Goal: Information Seeking & Learning: Learn about a topic

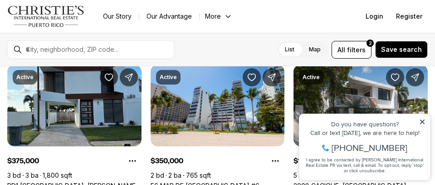
click at [420, 120] on icon at bounding box center [422, 121] width 6 height 6
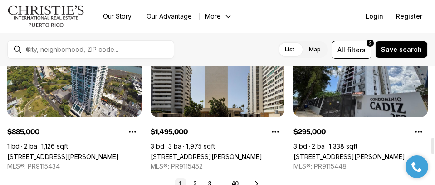
scroll to position [545, 0]
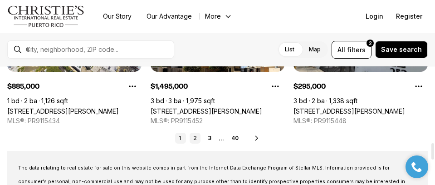
click at [200, 139] on link "2" at bounding box center [195, 138] width 11 height 11
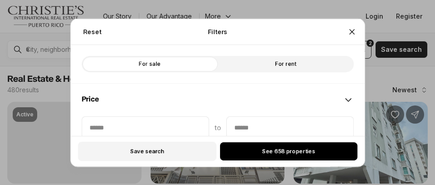
scroll to position [45, 0]
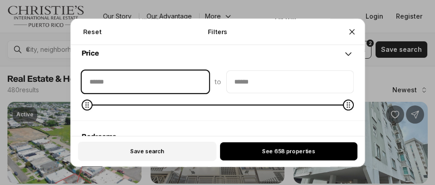
click at [156, 79] on input "priceMin" at bounding box center [145, 82] width 127 height 22
type input "**"
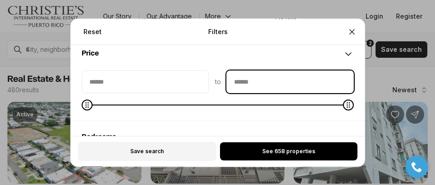
click at [291, 88] on input "priceMax" at bounding box center [290, 82] width 127 height 22
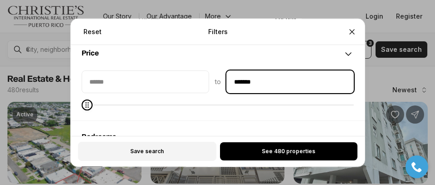
type input "********"
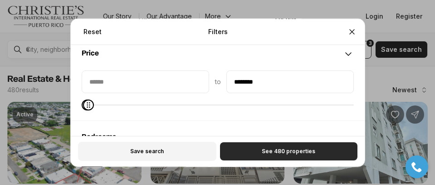
click at [299, 153] on span "See 480 properties" at bounding box center [289, 151] width 54 height 7
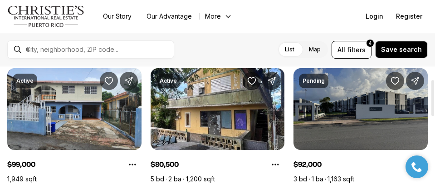
scroll to position [45, 0]
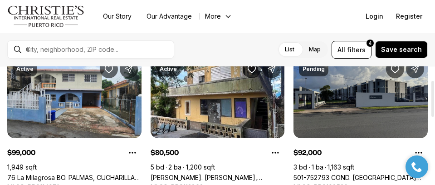
click at [355, 173] on link "501-752793 COND. [GEOGRAPHIC_DATA] #E1, [GEOGRAPHIC_DATA], 00985" at bounding box center [361, 177] width 134 height 8
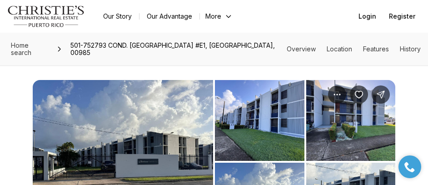
click at [160, 130] on img "View image gallery" at bounding box center [123, 161] width 180 height 163
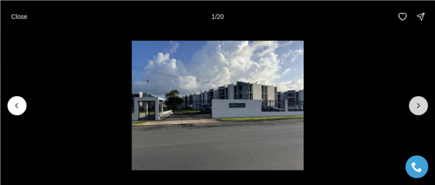
click at [423, 103] on icon "Next slide" at bounding box center [418, 105] width 9 height 9
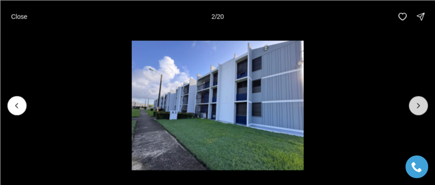
click at [423, 103] on icon "Next slide" at bounding box center [418, 105] width 9 height 9
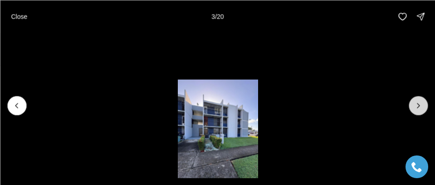
click at [422, 103] on icon "Next slide" at bounding box center [418, 105] width 9 height 9
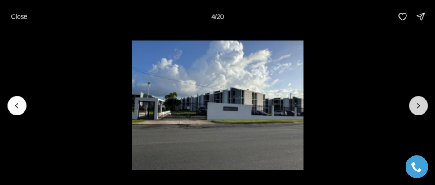
click at [422, 103] on icon "Next slide" at bounding box center [418, 105] width 9 height 9
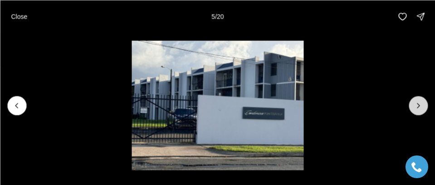
click at [413, 108] on button "Next slide" at bounding box center [418, 105] width 19 height 19
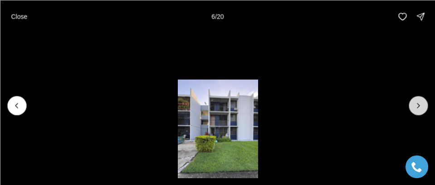
click at [413, 108] on button "Next slide" at bounding box center [418, 105] width 19 height 19
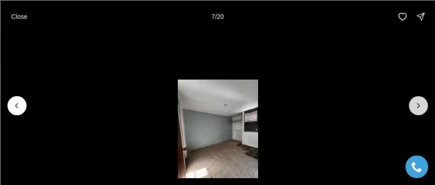
click at [413, 108] on button "Next slide" at bounding box center [418, 105] width 19 height 19
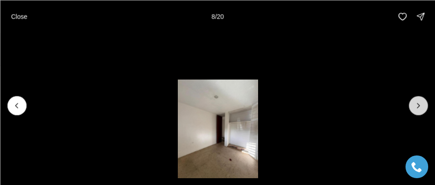
click at [413, 108] on button "Next slide" at bounding box center [418, 105] width 19 height 19
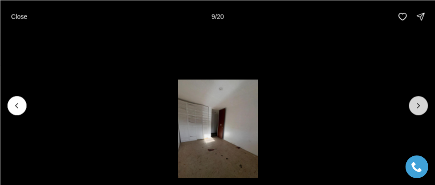
click at [413, 108] on button "Next slide" at bounding box center [418, 105] width 19 height 19
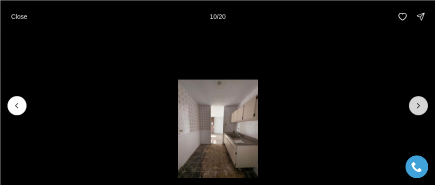
click at [413, 108] on button "Next slide" at bounding box center [418, 105] width 19 height 19
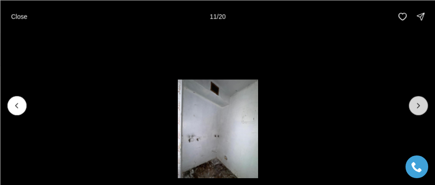
click at [413, 108] on button "Next slide" at bounding box center [418, 105] width 19 height 19
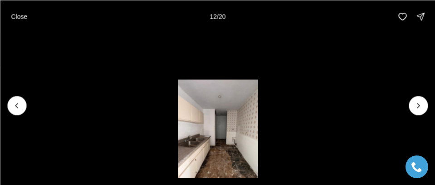
click at [200, 160] on img "12 of 20" at bounding box center [217, 132] width 80 height 107
click at [217, 158] on img "12 of 20" at bounding box center [217, 132] width 80 height 107
click at [418, 102] on icon "Next slide" at bounding box center [418, 105] width 9 height 9
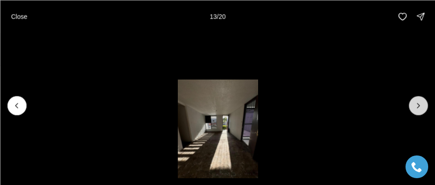
click at [418, 102] on icon "Next slide" at bounding box center [418, 105] width 9 height 9
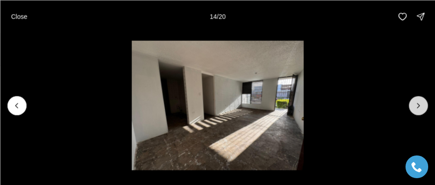
click at [418, 102] on icon "Next slide" at bounding box center [418, 105] width 9 height 9
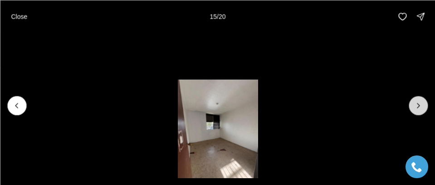
click at [418, 102] on icon "Next slide" at bounding box center [418, 105] width 9 height 9
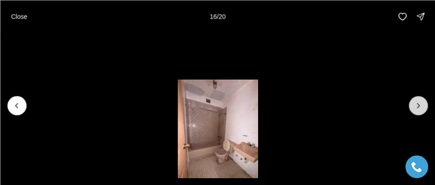
click at [418, 102] on icon "Next slide" at bounding box center [418, 105] width 9 height 9
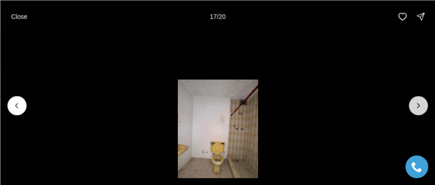
click at [418, 102] on icon "Next slide" at bounding box center [418, 105] width 9 height 9
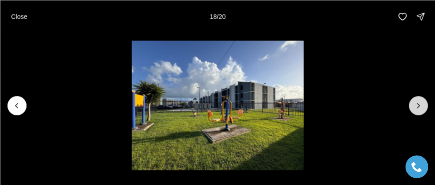
click at [418, 102] on icon "Next slide" at bounding box center [418, 105] width 9 height 9
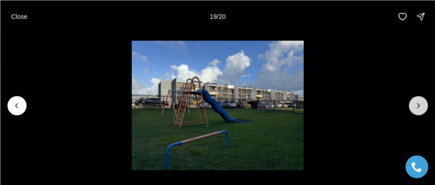
click at [418, 102] on icon "Next slide" at bounding box center [418, 105] width 9 height 9
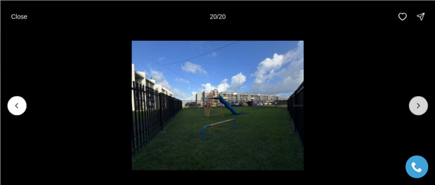
click at [418, 102] on div at bounding box center [418, 105] width 19 height 19
click at [20, 18] on p "Close" at bounding box center [19, 16] width 16 height 7
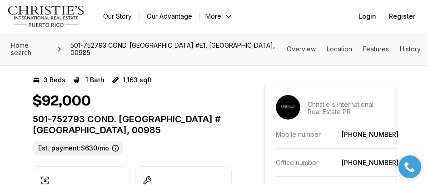
scroll to position [45, 0]
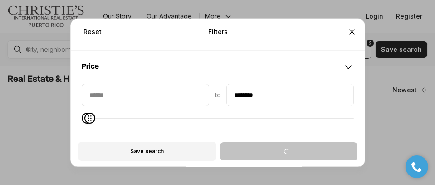
scroll to position [45, 0]
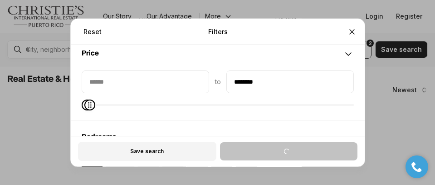
type input "********"
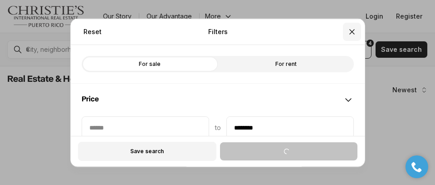
click at [359, 33] on button "Close" at bounding box center [352, 31] width 18 height 18
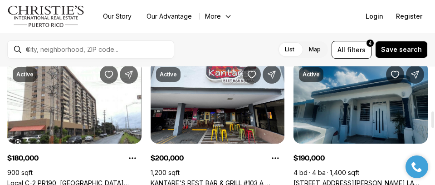
scroll to position [318, 0]
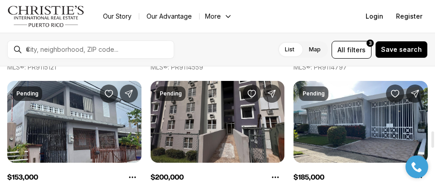
scroll to position [499, 0]
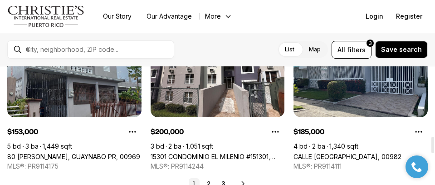
click at [73, 152] on link "80 [PERSON_NAME], GUAYNABO PR, 00969" at bounding box center [73, 156] width 133 height 8
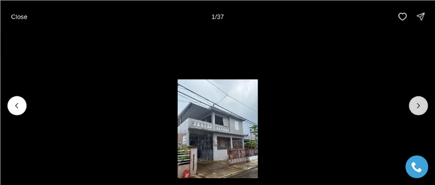
click at [424, 102] on button "Next slide" at bounding box center [418, 105] width 19 height 19
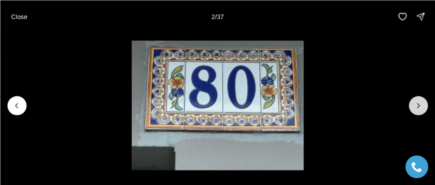
click at [424, 102] on button "Next slide" at bounding box center [418, 105] width 19 height 19
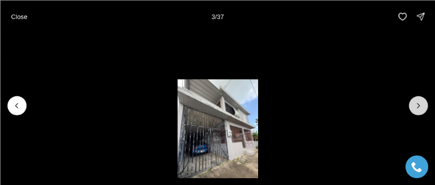
click at [424, 102] on button "Next slide" at bounding box center [418, 105] width 19 height 19
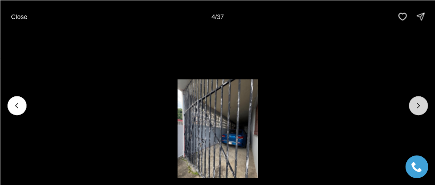
click at [424, 102] on button "Next slide" at bounding box center [418, 105] width 19 height 19
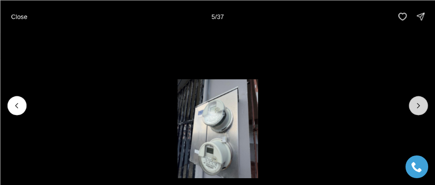
click at [424, 102] on button "Next slide" at bounding box center [418, 105] width 19 height 19
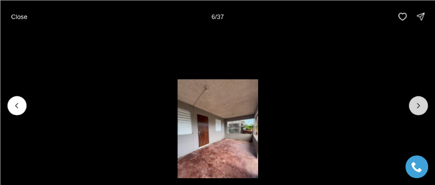
click at [424, 102] on button "Next slide" at bounding box center [418, 105] width 19 height 19
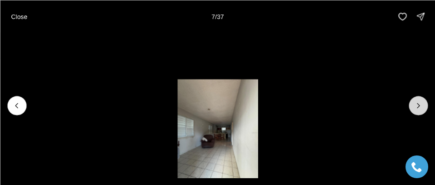
click at [424, 102] on button "Next slide" at bounding box center [418, 105] width 19 height 19
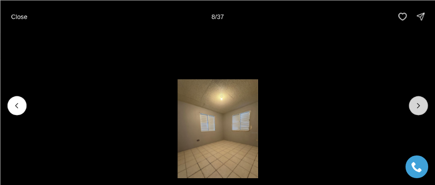
click at [424, 102] on button "Next slide" at bounding box center [418, 105] width 19 height 19
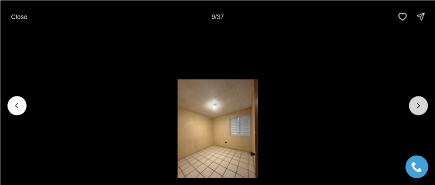
click at [424, 102] on button "Next slide" at bounding box center [418, 105] width 19 height 19
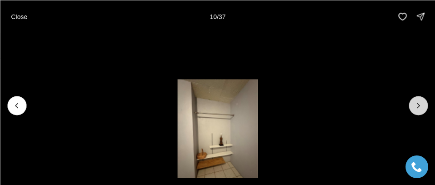
click at [424, 102] on button "Next slide" at bounding box center [418, 105] width 19 height 19
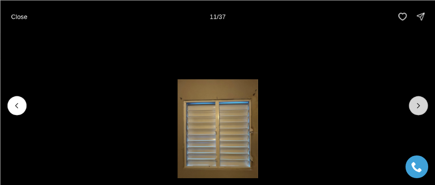
click at [424, 102] on button "Next slide" at bounding box center [418, 105] width 19 height 19
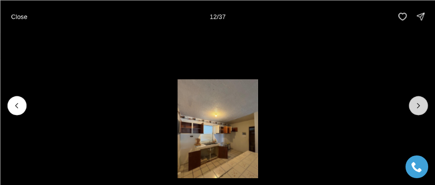
click at [424, 102] on button "Next slide" at bounding box center [418, 105] width 19 height 19
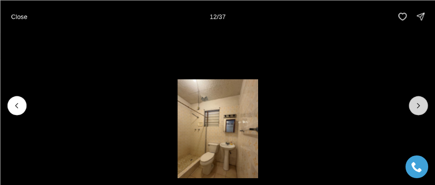
click at [424, 102] on button "Next slide" at bounding box center [418, 105] width 19 height 19
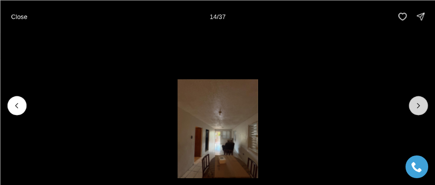
click at [424, 102] on button "Next slide" at bounding box center [418, 105] width 19 height 19
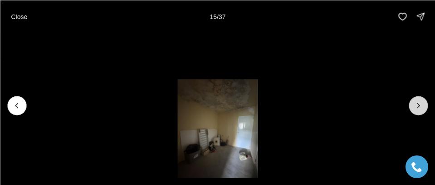
click at [424, 102] on button "Next slide" at bounding box center [418, 105] width 19 height 19
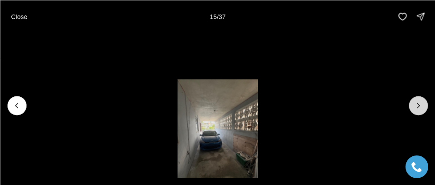
click at [424, 102] on button "Next slide" at bounding box center [418, 105] width 19 height 19
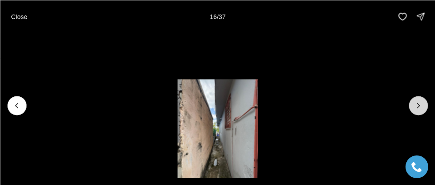
click at [424, 102] on button "Next slide" at bounding box center [418, 105] width 19 height 19
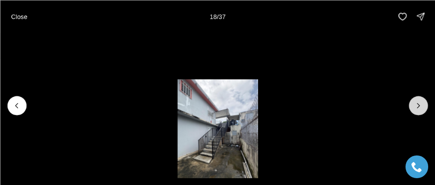
click at [424, 102] on button "Next slide" at bounding box center [418, 105] width 19 height 19
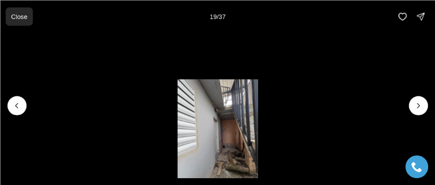
click at [23, 20] on p "Close" at bounding box center [19, 16] width 16 height 7
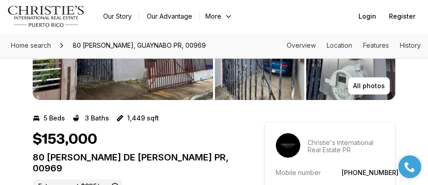
scroll to position [318, 0]
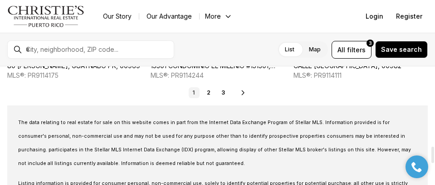
scroll to position [545, 0]
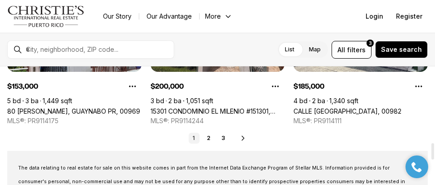
click at [202, 137] on ul "1 2 3" at bounding box center [209, 138] width 40 height 11
click at [208, 139] on link "2" at bounding box center [208, 138] width 11 height 11
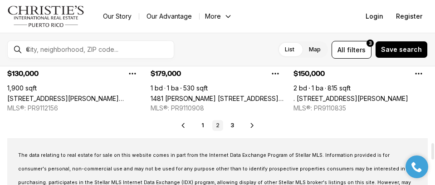
scroll to position [545, 0]
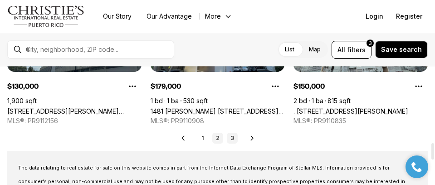
click at [230, 137] on link "3" at bounding box center [232, 138] width 11 height 11
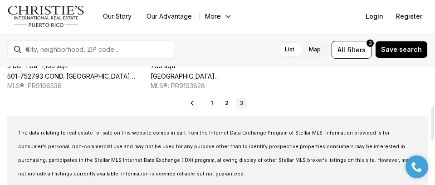
scroll to position [136, 0]
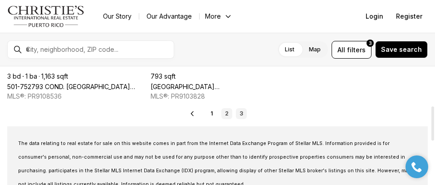
click at [226, 112] on link "2" at bounding box center [226, 113] width 11 height 11
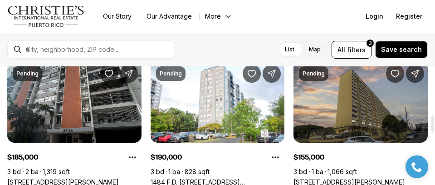
scroll to position [318, 0]
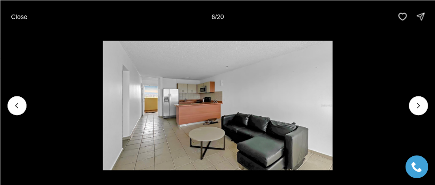
click at [413, 103] on button "Next slide" at bounding box center [418, 105] width 19 height 19
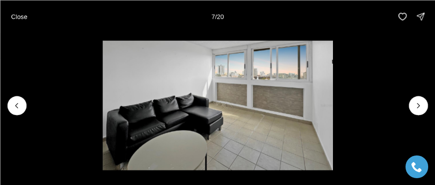
click at [413, 103] on button "Next slide" at bounding box center [418, 105] width 19 height 19
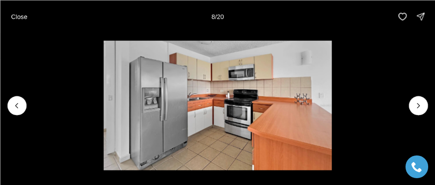
click at [413, 103] on button "Next slide" at bounding box center [418, 105] width 19 height 19
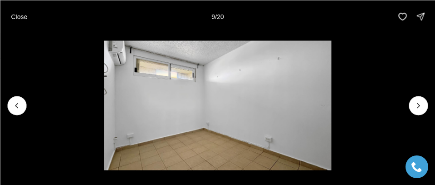
click at [413, 103] on button "Next slide" at bounding box center [418, 105] width 19 height 19
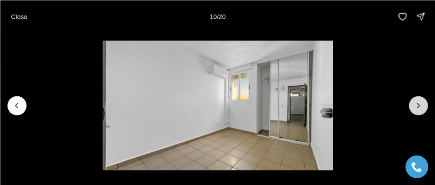
click at [413, 103] on button "Next slide" at bounding box center [418, 105] width 19 height 19
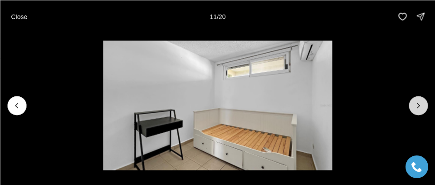
click at [413, 103] on button "Next slide" at bounding box center [418, 105] width 19 height 19
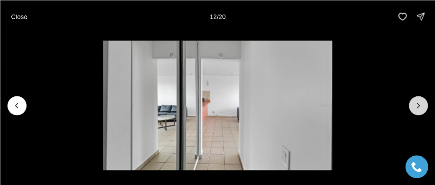
click at [413, 103] on button "Next slide" at bounding box center [418, 105] width 19 height 19
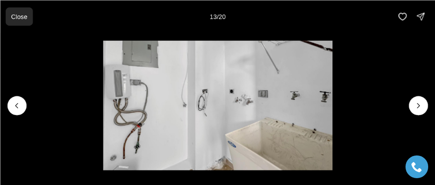
click at [15, 22] on button "Close" at bounding box center [18, 16] width 27 height 18
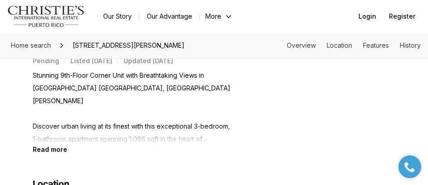
scroll to position [408, 0]
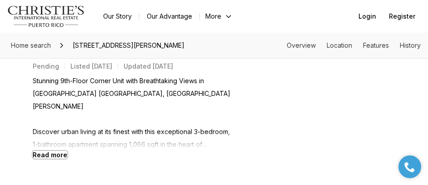
click at [55, 158] on b "Read more" at bounding box center [50, 155] width 34 height 8
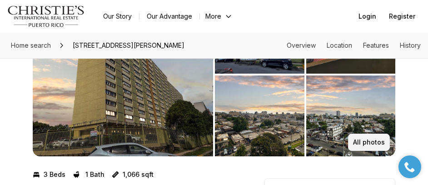
scroll to position [91, 0]
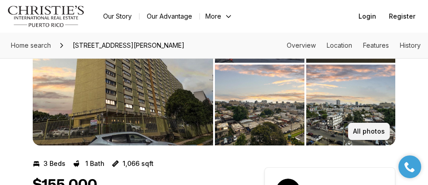
click at [367, 135] on p "All photos" at bounding box center [369, 131] width 32 height 7
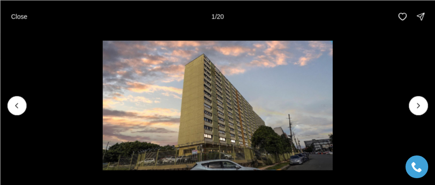
click at [228, 116] on img "1 of 20" at bounding box center [218, 104] width 230 height 129
click at [419, 104] on icon "Next slide" at bounding box center [419, 105] width 2 height 5
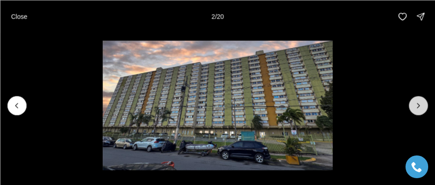
click at [425, 103] on button "Next slide" at bounding box center [418, 105] width 19 height 19
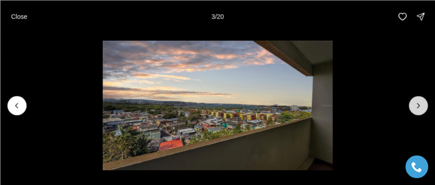
click at [425, 103] on button "Next slide" at bounding box center [418, 105] width 19 height 19
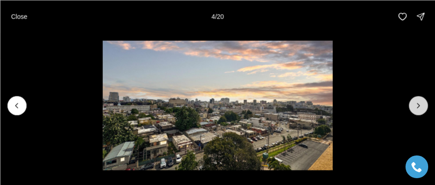
click at [425, 103] on button "Next slide" at bounding box center [418, 105] width 19 height 19
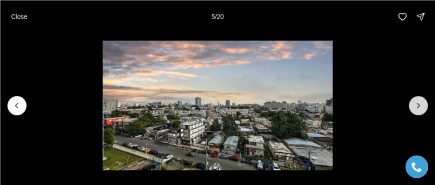
click at [425, 103] on button "Next slide" at bounding box center [418, 105] width 19 height 19
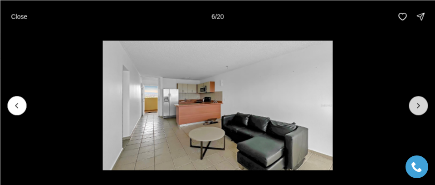
click at [425, 103] on button "Next slide" at bounding box center [418, 105] width 19 height 19
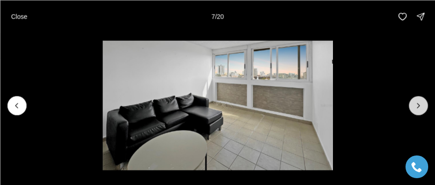
click at [425, 103] on button "Next slide" at bounding box center [418, 105] width 19 height 19
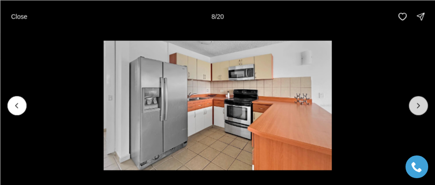
click at [424, 104] on button "Next slide" at bounding box center [418, 105] width 19 height 19
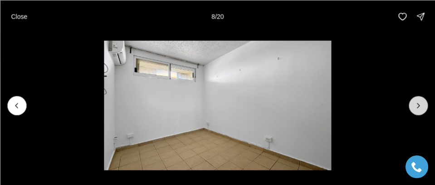
click at [425, 105] on button "Next slide" at bounding box center [418, 105] width 19 height 19
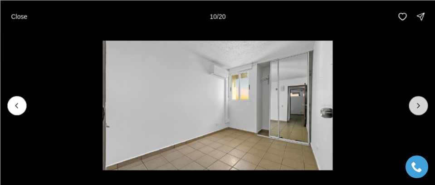
click at [426, 105] on button "Next slide" at bounding box center [418, 105] width 19 height 19
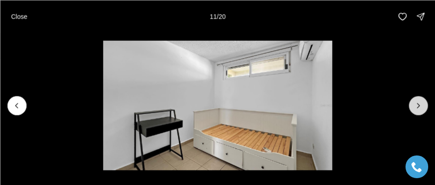
click at [426, 105] on button "Next slide" at bounding box center [418, 105] width 19 height 19
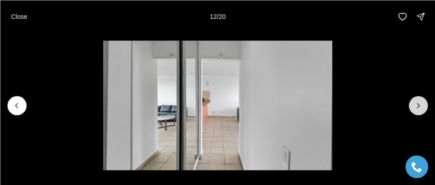
click at [426, 105] on button "Next slide" at bounding box center [418, 105] width 19 height 19
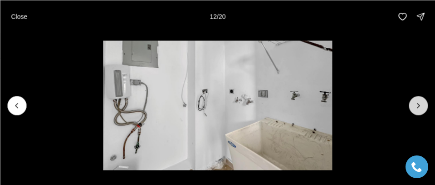
click at [426, 105] on button "Next slide" at bounding box center [418, 105] width 19 height 19
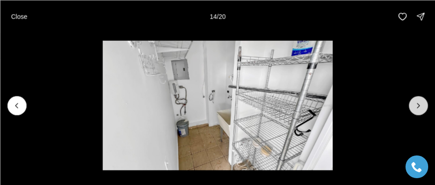
click at [426, 105] on button "Next slide" at bounding box center [418, 105] width 19 height 19
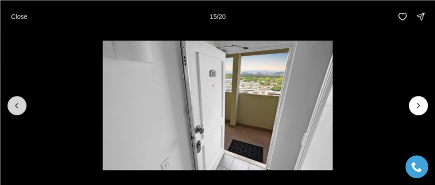
click at [25, 105] on button "Previous slide" at bounding box center [16, 105] width 19 height 19
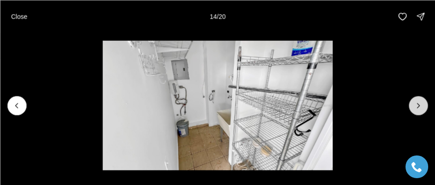
click at [420, 104] on icon "Next slide" at bounding box center [418, 105] width 9 height 9
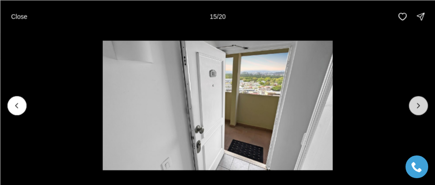
click at [420, 104] on icon "Next slide" at bounding box center [418, 105] width 9 height 9
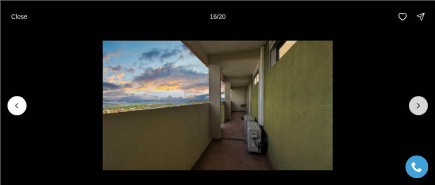
click at [420, 104] on icon "Next slide" at bounding box center [418, 105] width 9 height 9
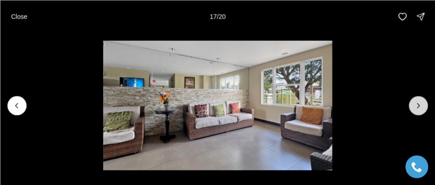
click at [420, 104] on icon "Next slide" at bounding box center [418, 105] width 9 height 9
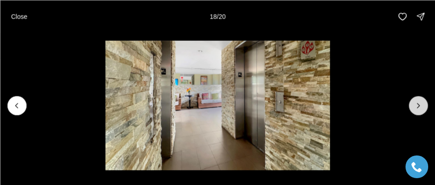
click at [420, 104] on icon "Next slide" at bounding box center [418, 105] width 9 height 9
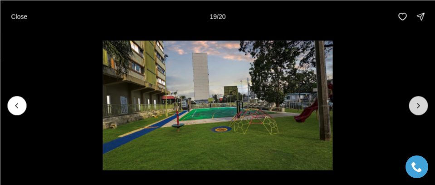
click at [420, 104] on icon "Next slide" at bounding box center [418, 105] width 9 height 9
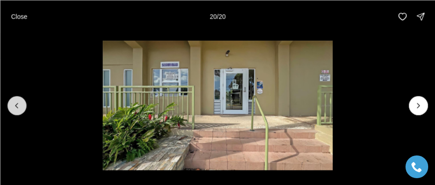
click at [10, 109] on button "Previous slide" at bounding box center [16, 105] width 19 height 19
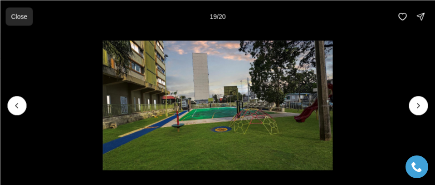
click at [25, 22] on button "Close" at bounding box center [18, 16] width 27 height 18
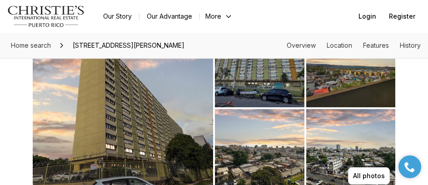
scroll to position [0, 0]
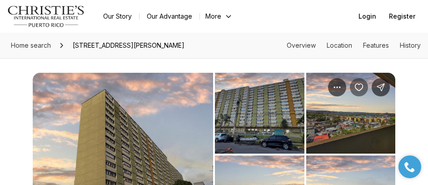
click at [363, 90] on icon "Save Property: 1050 LAS PALMAS AVENUE, COND PUERTA DE LA BAHIA #901" at bounding box center [358, 87] width 9 height 9
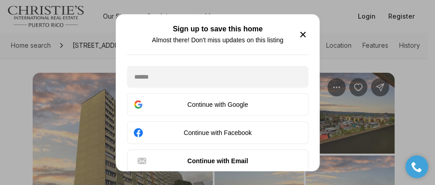
click at [304, 35] on icon "button" at bounding box center [303, 34] width 5 height 5
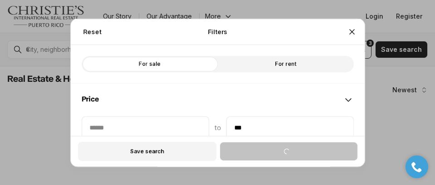
type input "**"
type input "********"
click at [348, 35] on icon "Close" at bounding box center [352, 31] width 9 height 9
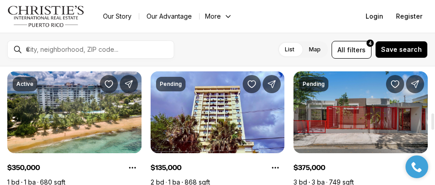
scroll to position [318, 0]
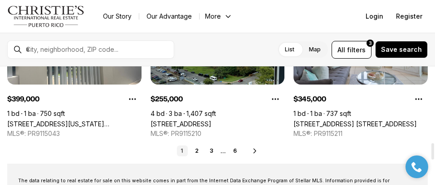
scroll to position [545, 0]
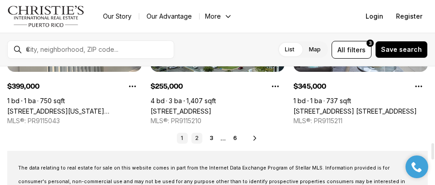
click at [198, 135] on link "2" at bounding box center [197, 138] width 11 height 11
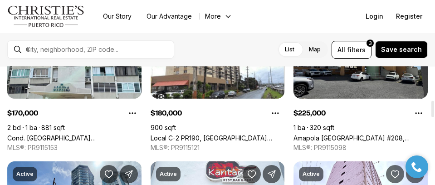
scroll to position [227, 0]
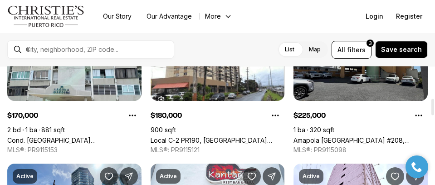
click at [358, 136] on link "Amapola [GEOGRAPHIC_DATA] #208, CAROLINA [GEOGRAPHIC_DATA], 00979" at bounding box center [361, 140] width 134 height 8
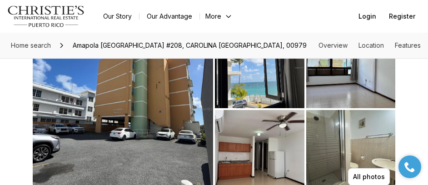
scroll to position [91, 0]
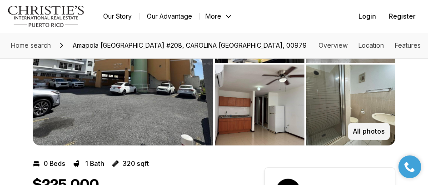
click at [377, 134] on p "All photos" at bounding box center [369, 131] width 32 height 7
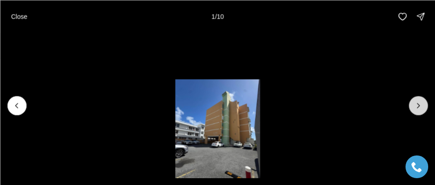
click at [417, 104] on icon "Next slide" at bounding box center [418, 105] width 9 height 9
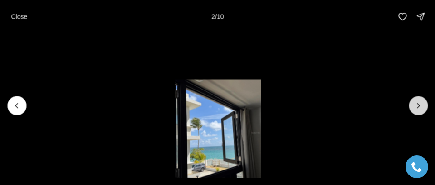
click at [417, 104] on icon "Next slide" at bounding box center [418, 105] width 9 height 9
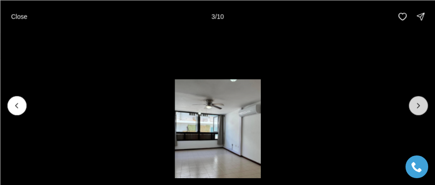
click at [417, 104] on icon "Next slide" at bounding box center [418, 105] width 9 height 9
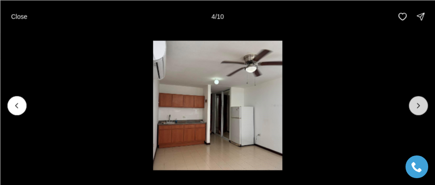
click at [417, 104] on icon "Next slide" at bounding box center [418, 105] width 9 height 9
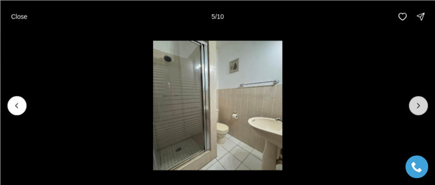
click at [417, 104] on icon "Next slide" at bounding box center [418, 105] width 9 height 9
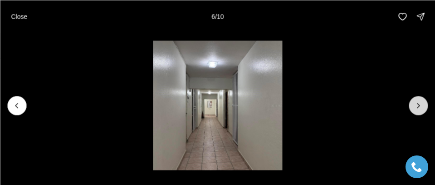
click at [417, 104] on icon "Next slide" at bounding box center [418, 105] width 9 height 9
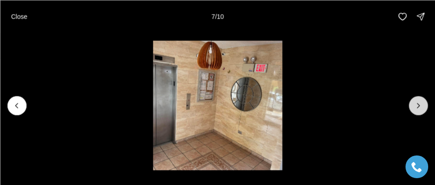
click at [417, 104] on icon "Next slide" at bounding box center [418, 105] width 9 height 9
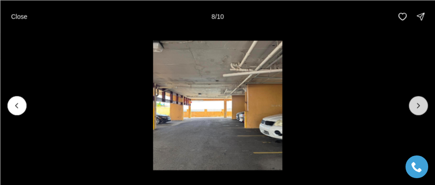
click at [417, 104] on icon "Next slide" at bounding box center [418, 105] width 9 height 9
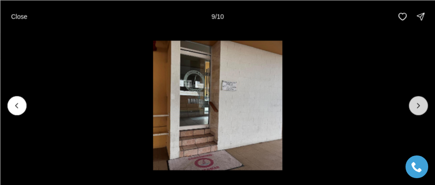
click at [413, 104] on button "Next slide" at bounding box center [418, 105] width 19 height 19
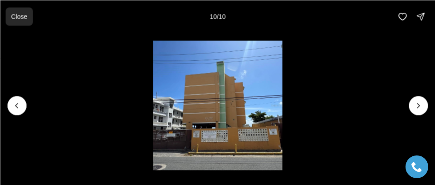
click at [10, 16] on button "Close" at bounding box center [18, 16] width 27 height 18
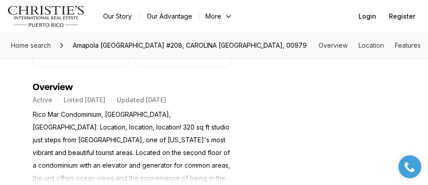
scroll to position [408, 0]
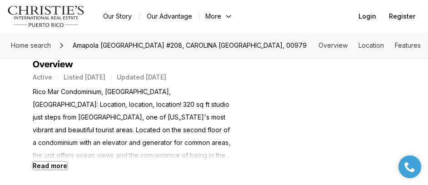
click at [58, 167] on b "Read more" at bounding box center [50, 166] width 34 height 8
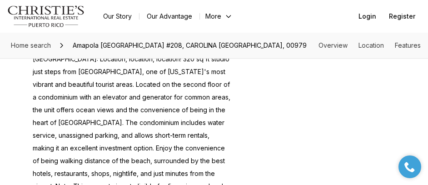
scroll to position [499, 0]
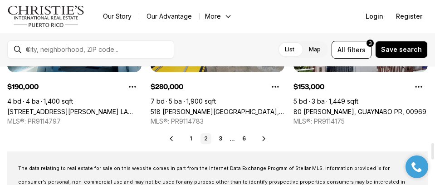
scroll to position [590, 0]
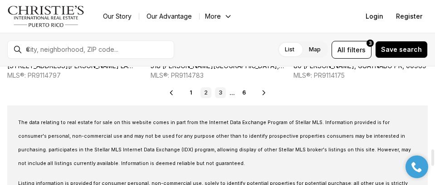
click at [224, 93] on link "3" at bounding box center [220, 92] width 11 height 11
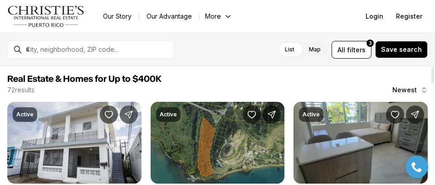
scroll to position [45, 0]
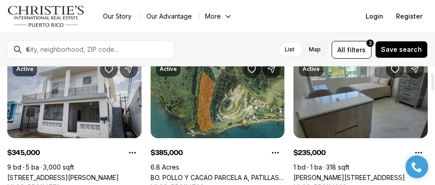
click at [77, 173] on link "[STREET_ADDRESS][PERSON_NAME]" at bounding box center [63, 177] width 112 height 8
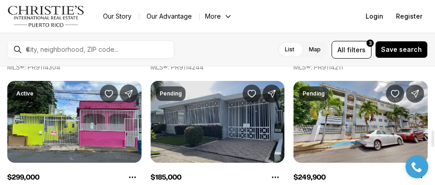
scroll to position [545, 0]
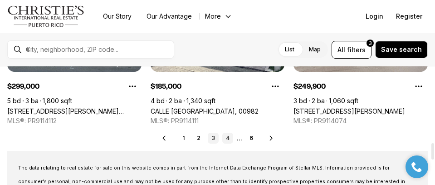
click at [224, 138] on link "4" at bounding box center [227, 138] width 11 height 11
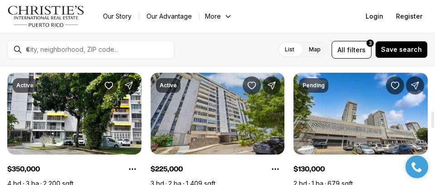
scroll to position [363, 0]
